Goal: Find specific page/section: Find specific page/section

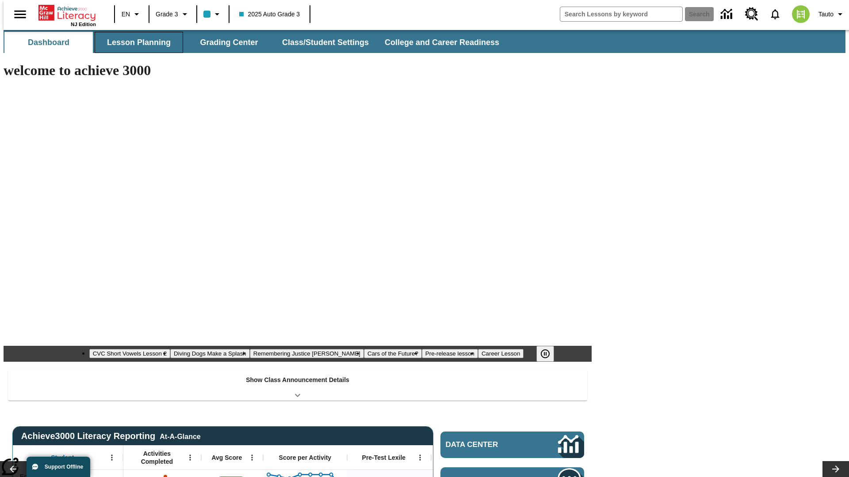
click at [135, 42] on button "Lesson Planning" at bounding box center [139, 42] width 88 height 21
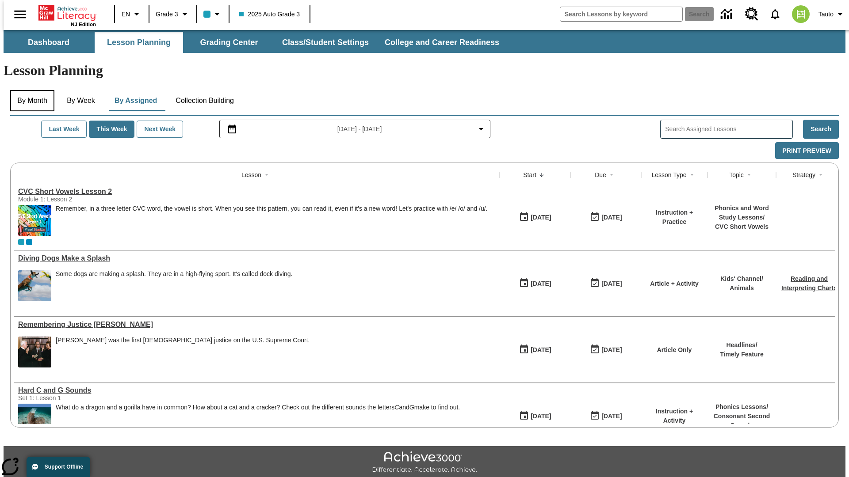
click at [30, 90] on button "By Month" at bounding box center [32, 100] width 44 height 21
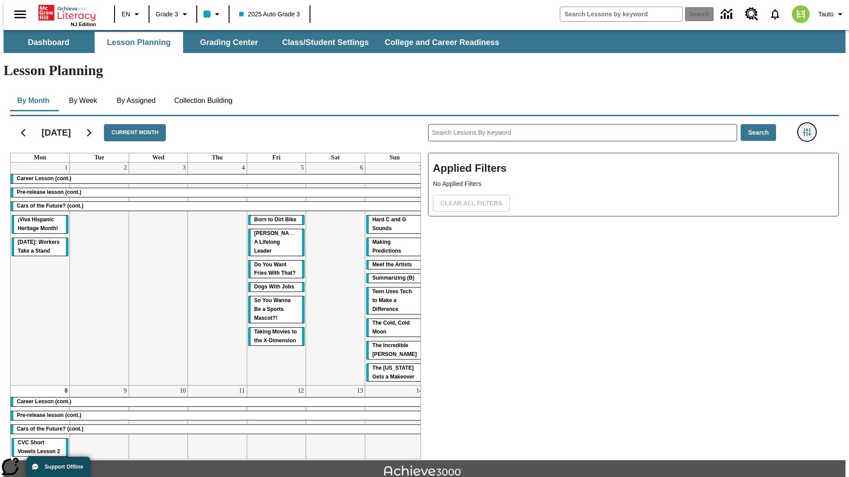
click at [809, 128] on icon "Filters Side menu" at bounding box center [807, 132] width 8 height 8
